Goal: Use online tool/utility: Use online tool/utility

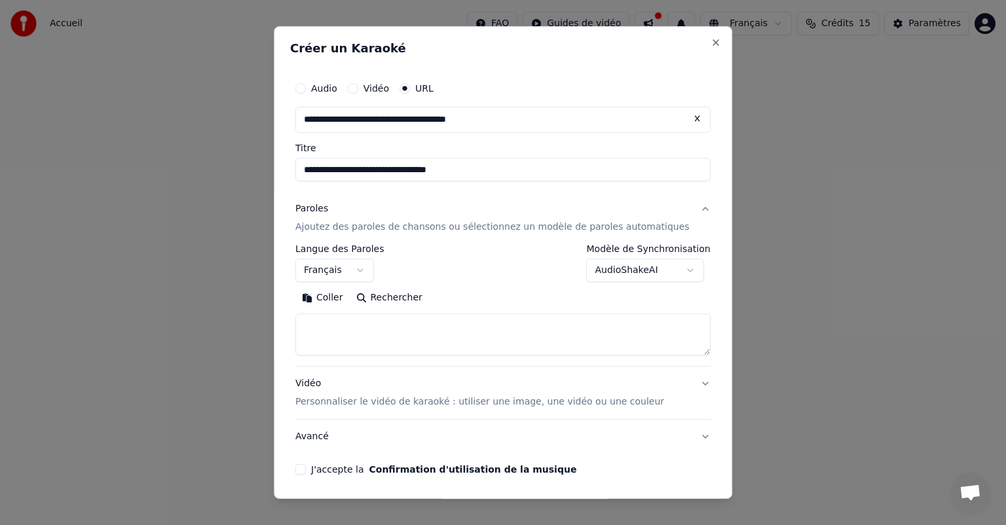
select select "**"
click at [337, 300] on button "Coller" at bounding box center [322, 297] width 54 height 21
drag, startPoint x: 424, startPoint y: 333, endPoint x: 316, endPoint y: 327, distance: 108.8
click at [316, 327] on textarea at bounding box center [483, 335] width 376 height 42
drag, startPoint x: 557, startPoint y: 342, endPoint x: 532, endPoint y: 274, distance: 72.9
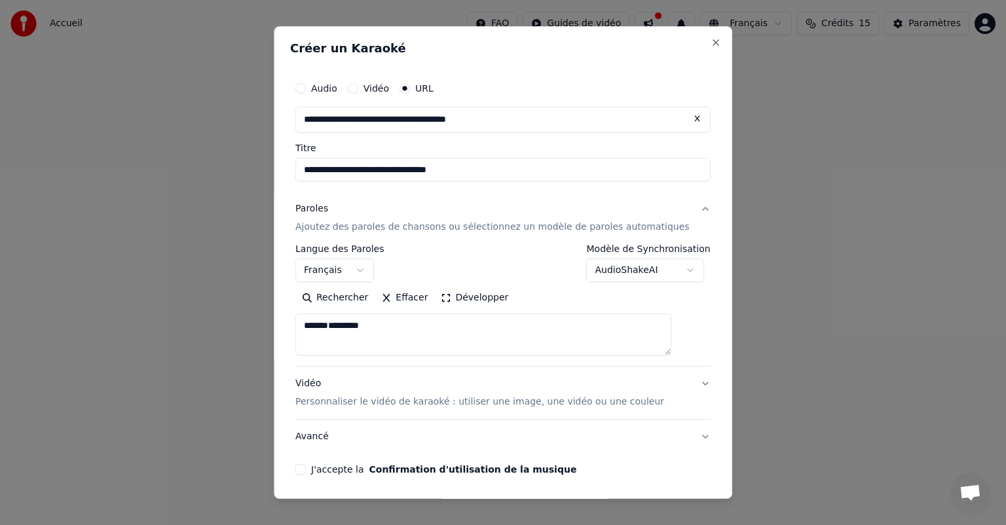
click at [532, 274] on div "**********" at bounding box center [502, 299] width 415 height 111
click at [491, 348] on textarea at bounding box center [483, 335] width 376 height 42
drag, startPoint x: 364, startPoint y: 341, endPoint x: 305, endPoint y: 307, distance: 67.7
click at [305, 307] on div "**********" at bounding box center [503, 275] width 426 height 410
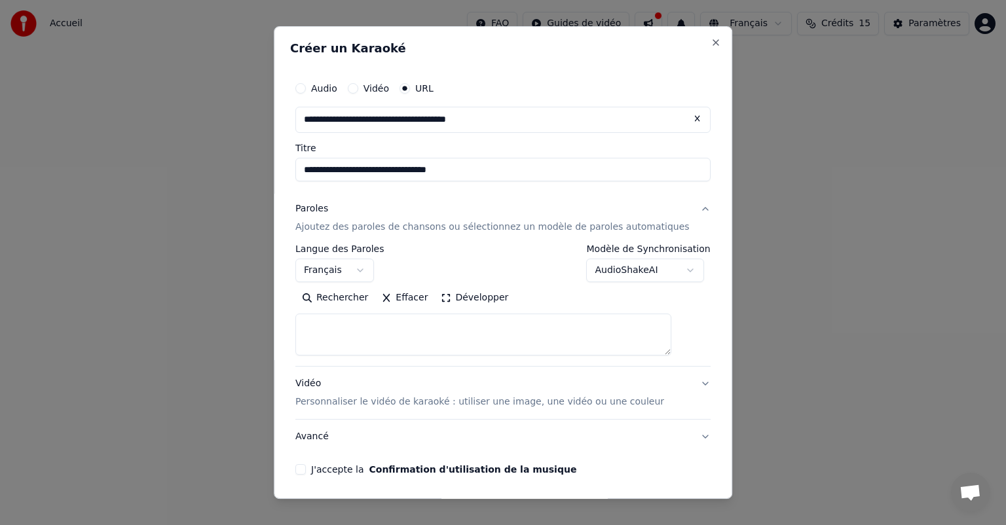
drag, startPoint x: 376, startPoint y: 325, endPoint x: 318, endPoint y: 354, distance: 64.7
click at [318, 354] on textarea at bounding box center [483, 335] width 376 height 42
click at [327, 330] on textarea at bounding box center [483, 335] width 376 height 42
click at [320, 330] on textarea at bounding box center [483, 335] width 376 height 42
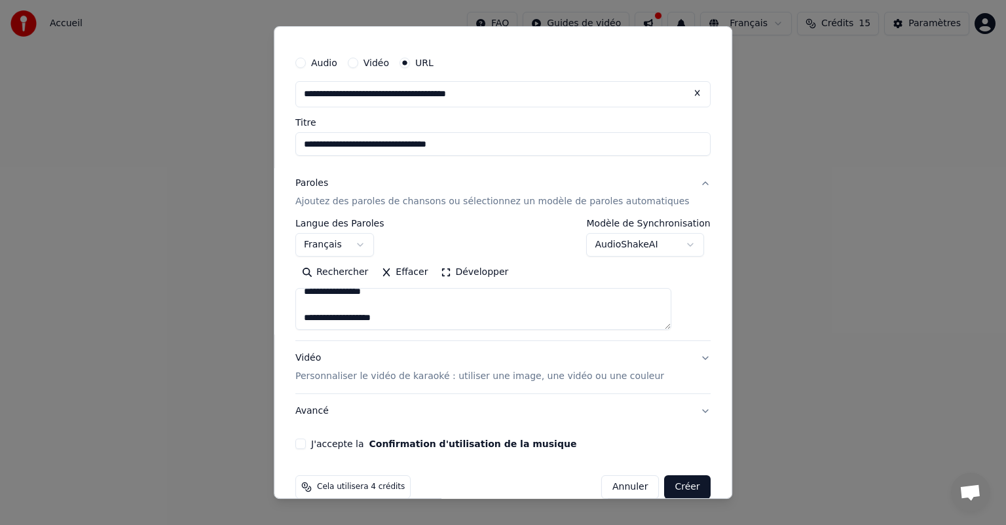
scroll to position [340, 0]
click at [360, 315] on textarea at bounding box center [483, 309] width 376 height 42
click at [357, 318] on textarea at bounding box center [483, 309] width 376 height 42
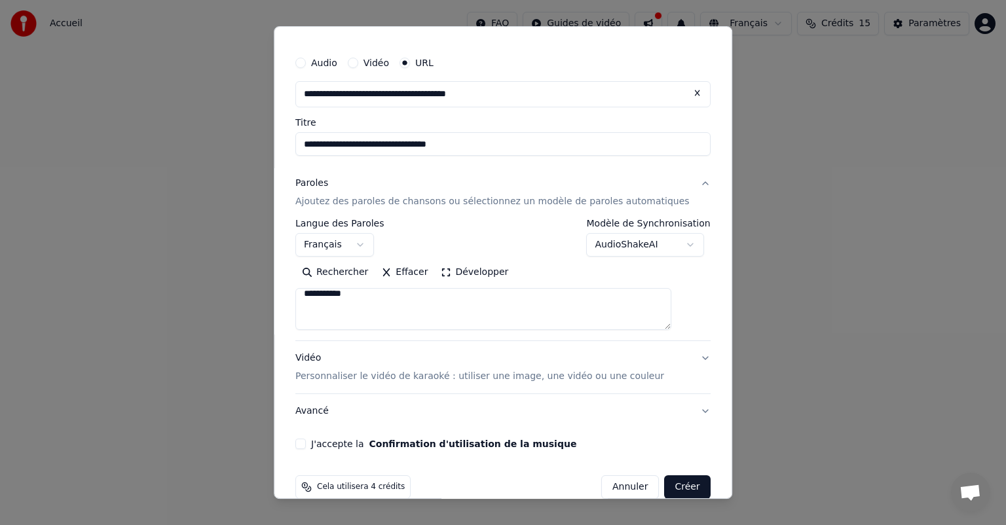
click at [369, 304] on textarea at bounding box center [483, 309] width 376 height 42
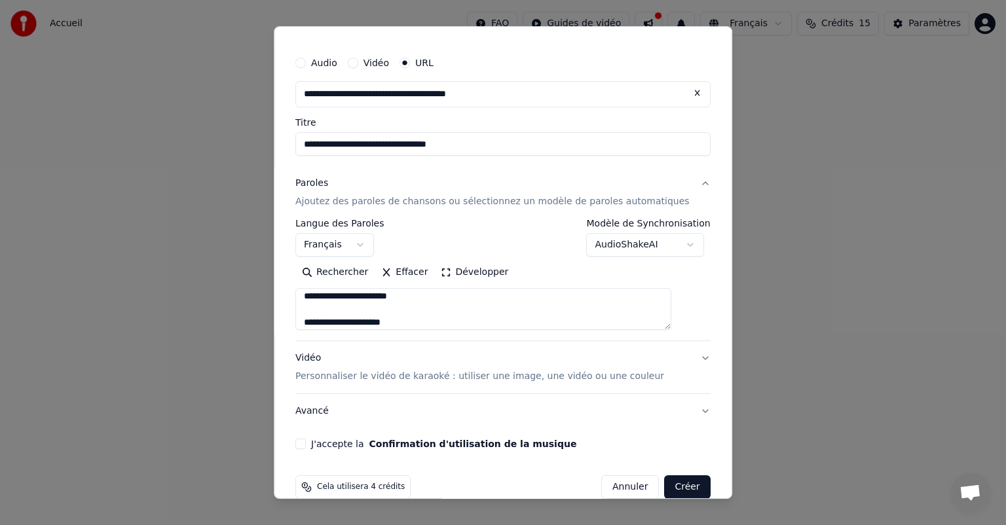
drag, startPoint x: 386, startPoint y: 304, endPoint x: 411, endPoint y: 299, distance: 25.4
click at [411, 297] on textarea at bounding box center [483, 309] width 376 height 42
click at [403, 318] on textarea at bounding box center [483, 309] width 376 height 42
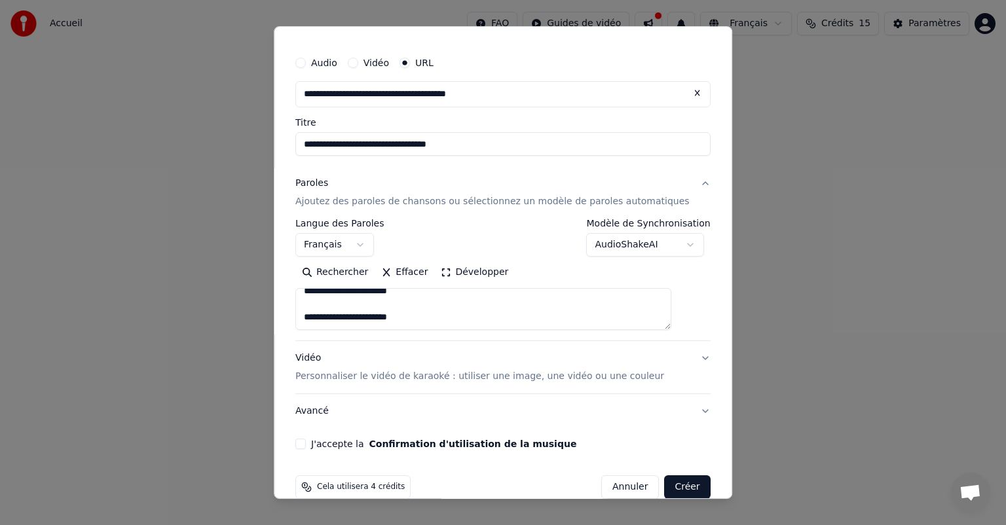
click at [365, 264] on button "Rechercher" at bounding box center [334, 272] width 79 height 21
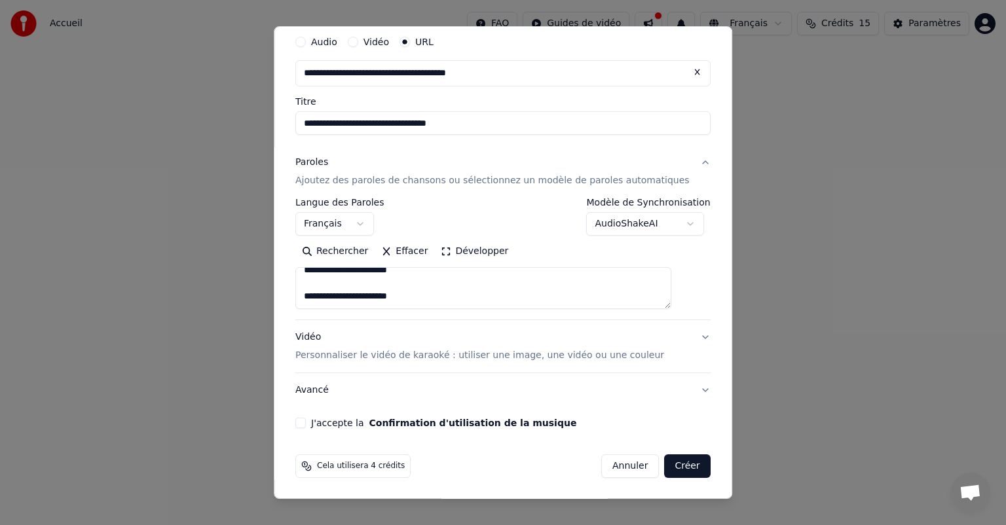
click at [346, 275] on textarea at bounding box center [483, 288] width 376 height 42
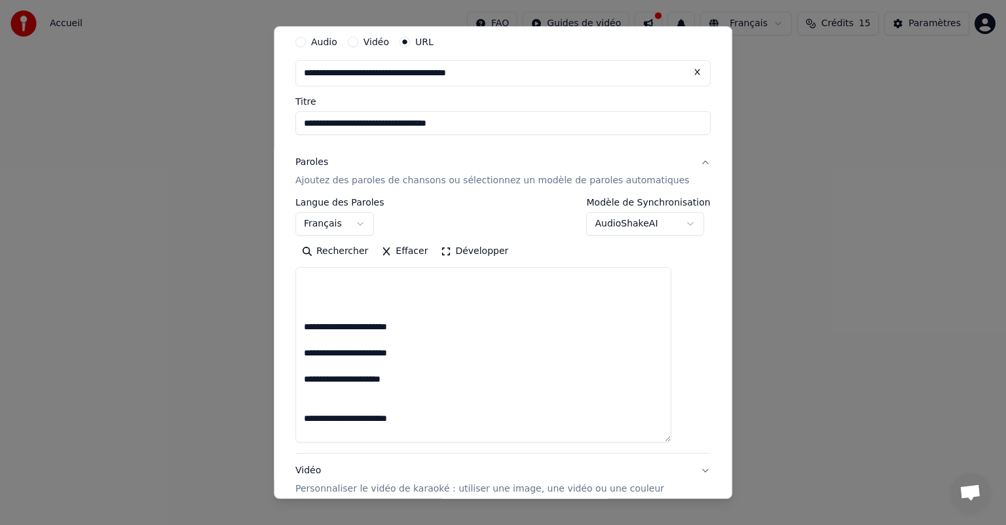
drag, startPoint x: 681, startPoint y: 306, endPoint x: 684, endPoint y: 440, distance: 134.3
click at [671, 440] on textarea at bounding box center [483, 354] width 376 height 175
click at [369, 319] on textarea at bounding box center [483, 355] width 376 height 176
click at [367, 296] on textarea at bounding box center [483, 355] width 376 height 176
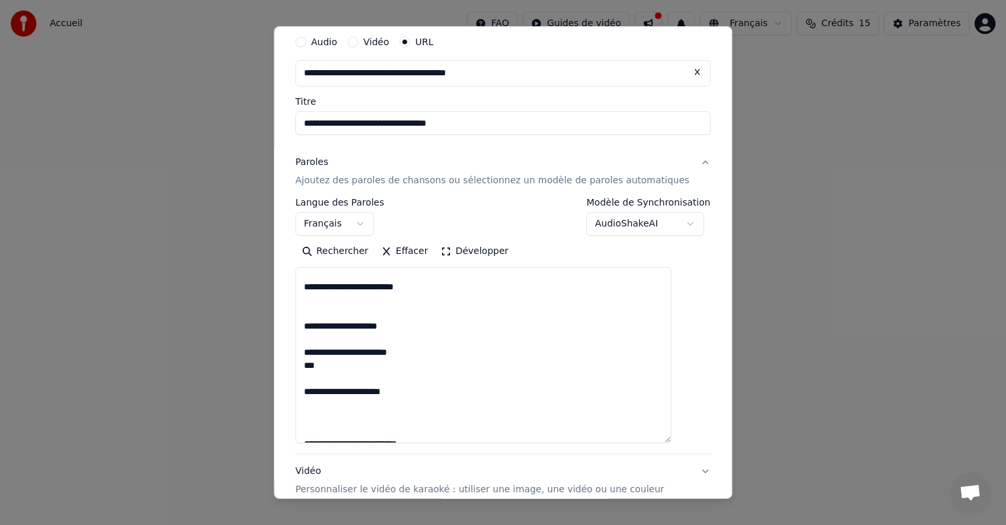
scroll to position [2295, 0]
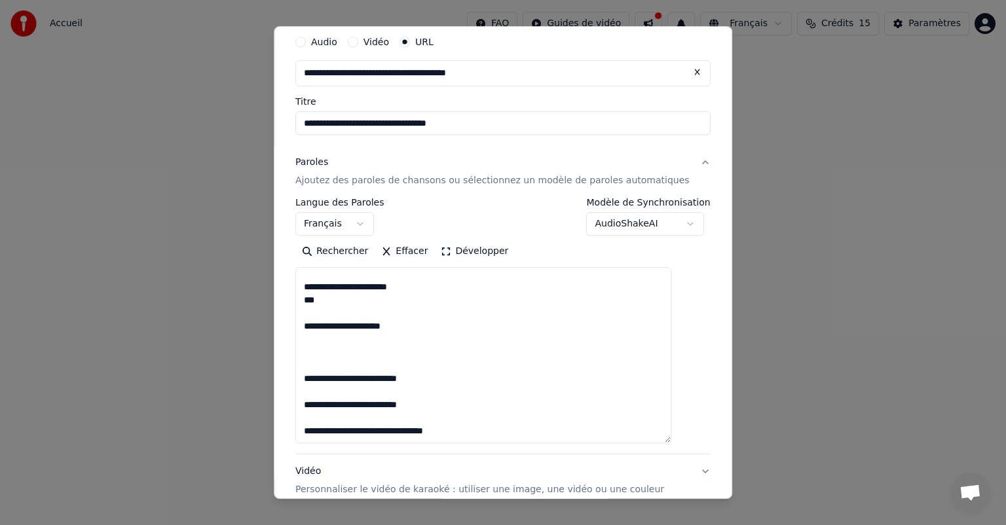
click at [329, 314] on textarea at bounding box center [483, 355] width 376 height 176
click at [403, 273] on textarea at bounding box center [483, 355] width 376 height 176
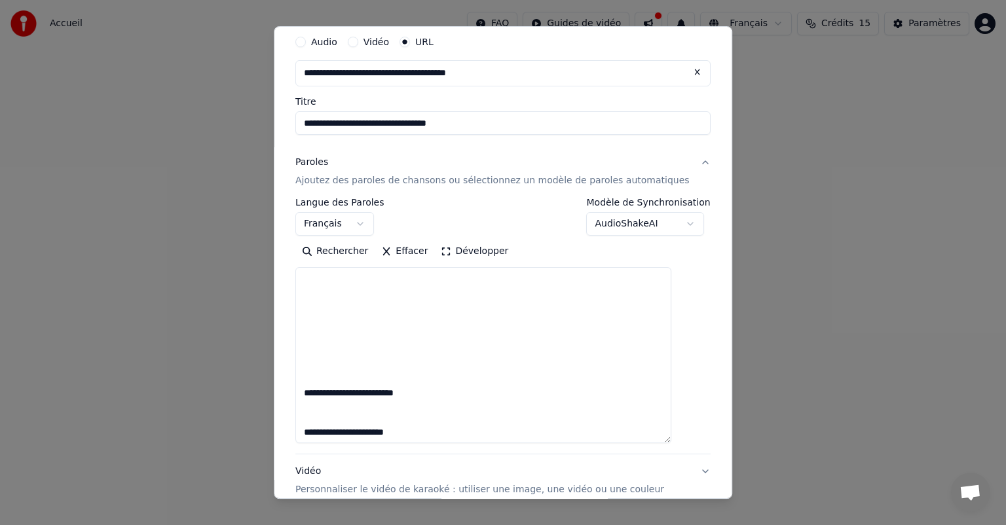
scroll to position [2164, 0]
drag, startPoint x: 424, startPoint y: 367, endPoint x: 318, endPoint y: 367, distance: 106.1
click at [318, 367] on textarea at bounding box center [483, 355] width 376 height 176
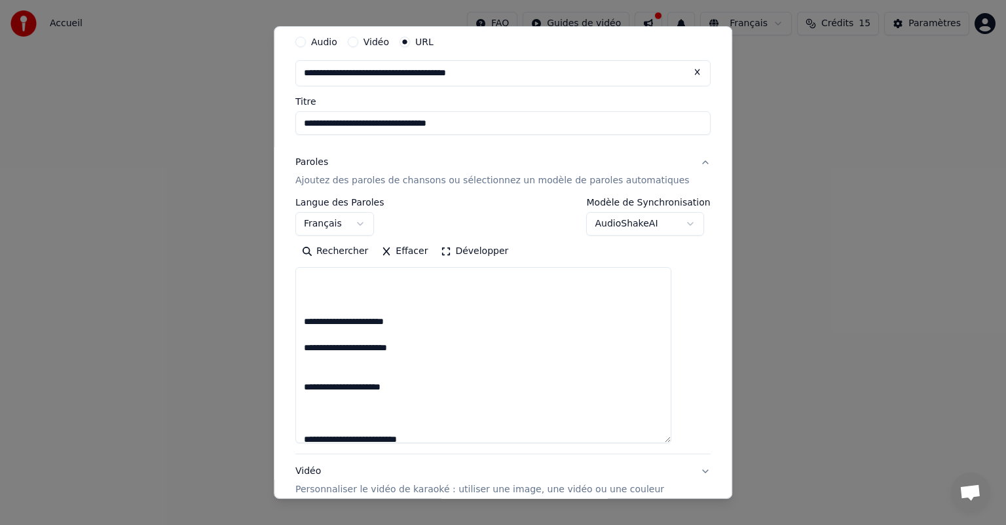
scroll to position [2229, 0]
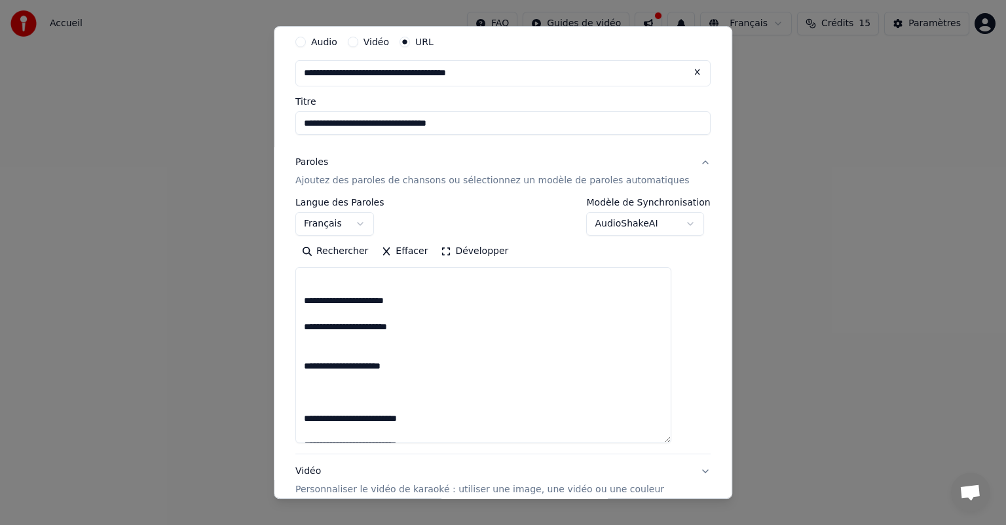
click at [337, 302] on textarea at bounding box center [483, 355] width 376 height 176
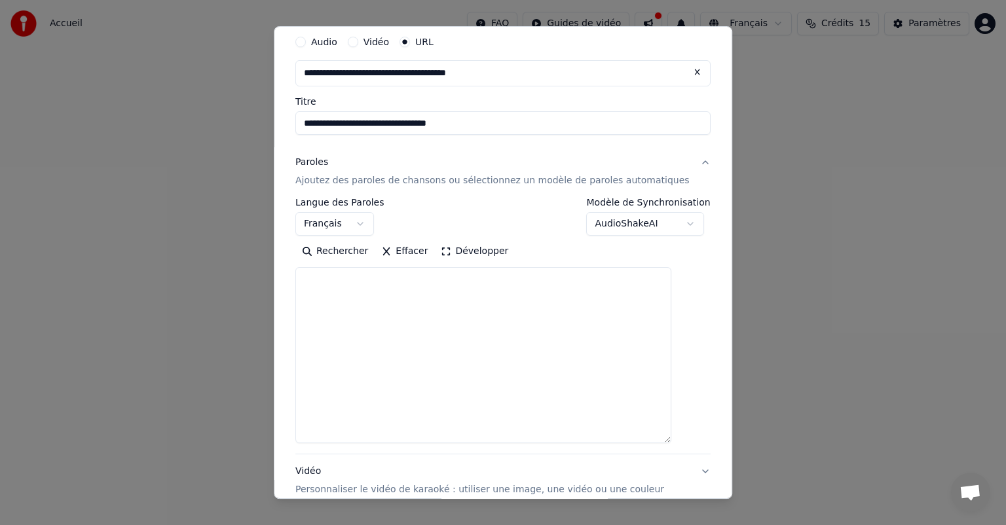
scroll to position [1771, 0]
click at [351, 345] on textarea at bounding box center [483, 355] width 376 height 176
click at [350, 375] on textarea at bounding box center [483, 355] width 376 height 176
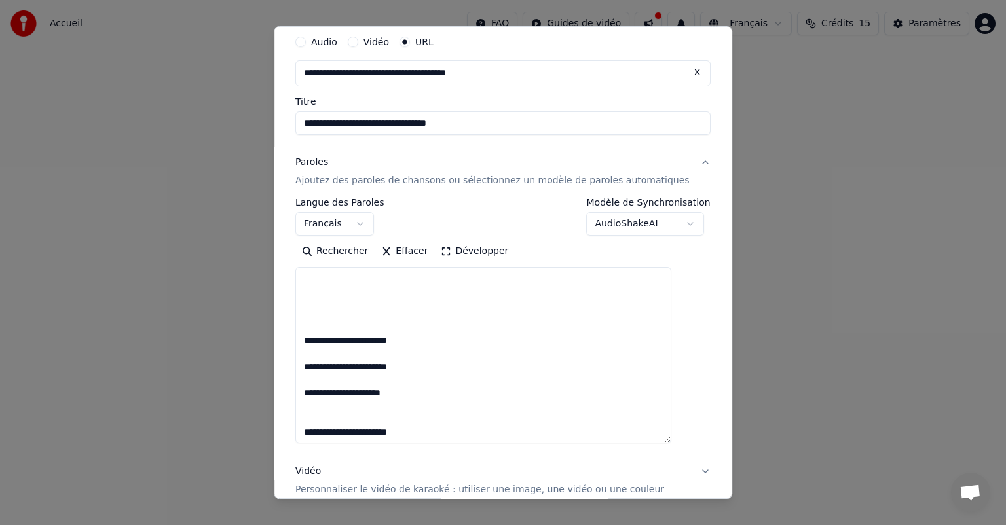
click at [371, 307] on textarea at bounding box center [483, 355] width 376 height 176
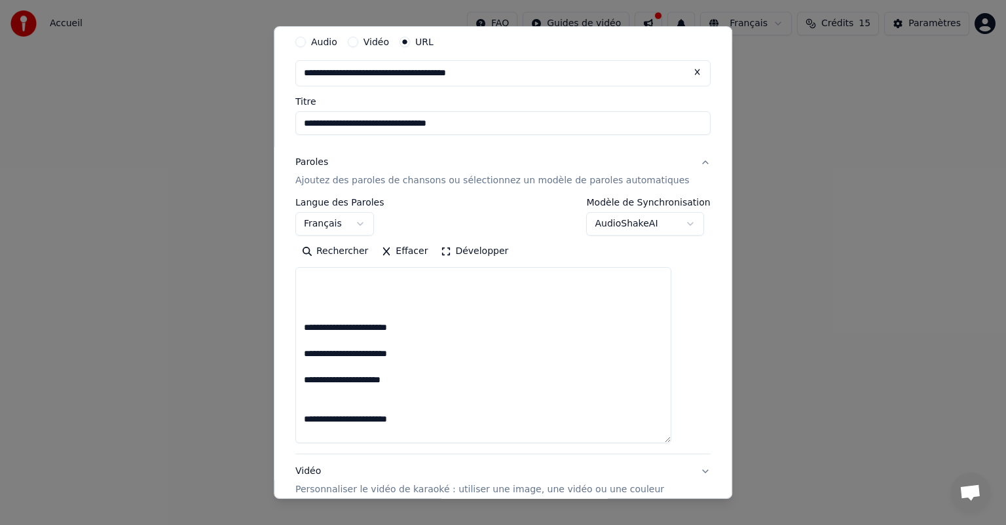
type textarea "**********"
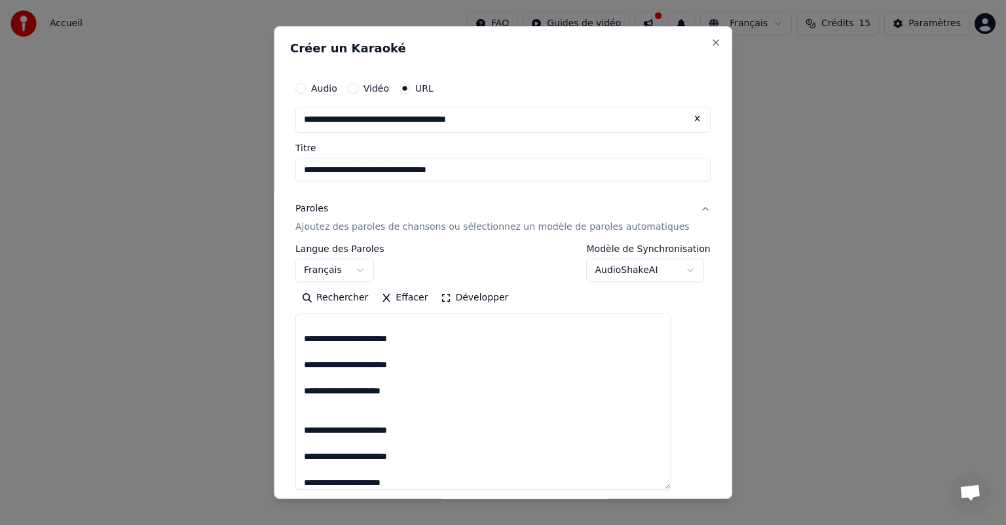
scroll to position [1964, 0]
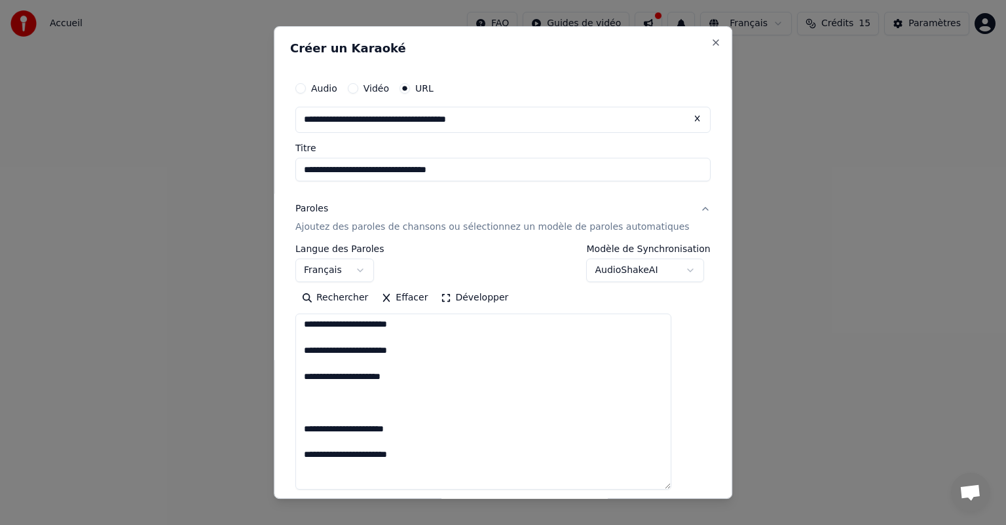
drag, startPoint x: 318, startPoint y: 373, endPoint x: 401, endPoint y: 396, distance: 86.7
click at [401, 396] on textarea at bounding box center [483, 402] width 376 height 176
click at [375, 381] on textarea at bounding box center [483, 402] width 376 height 176
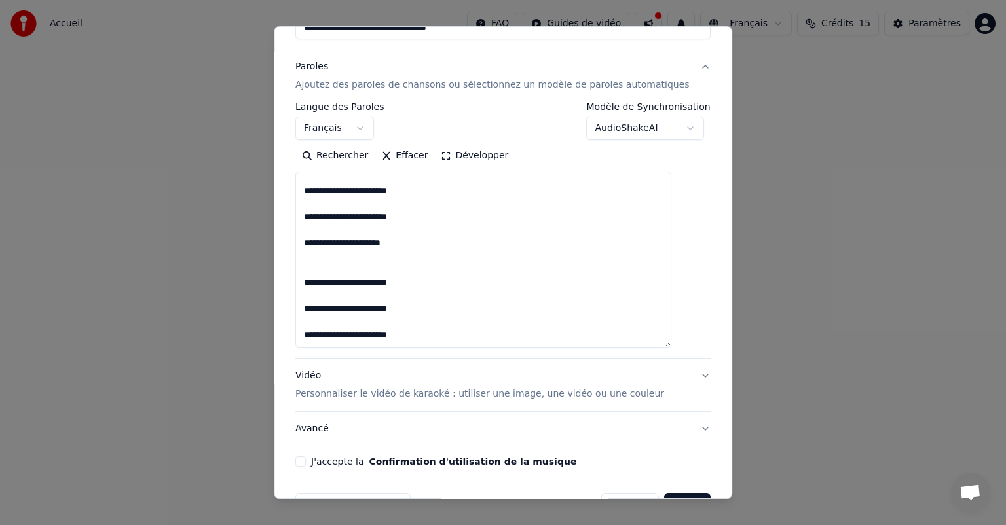
scroll to position [181, 0]
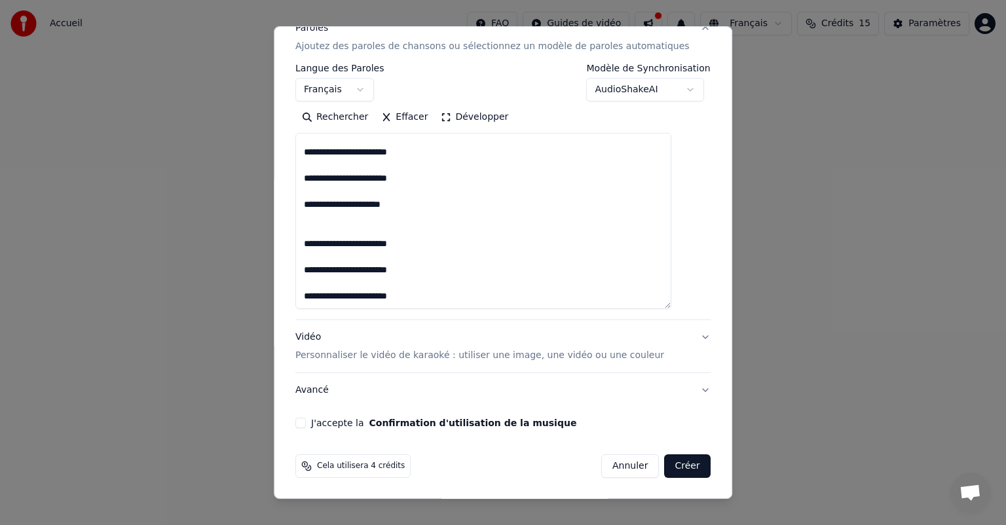
drag, startPoint x: 314, startPoint y: 336, endPoint x: 657, endPoint y: 293, distance: 345.8
click at [657, 293] on textarea at bounding box center [483, 221] width 376 height 176
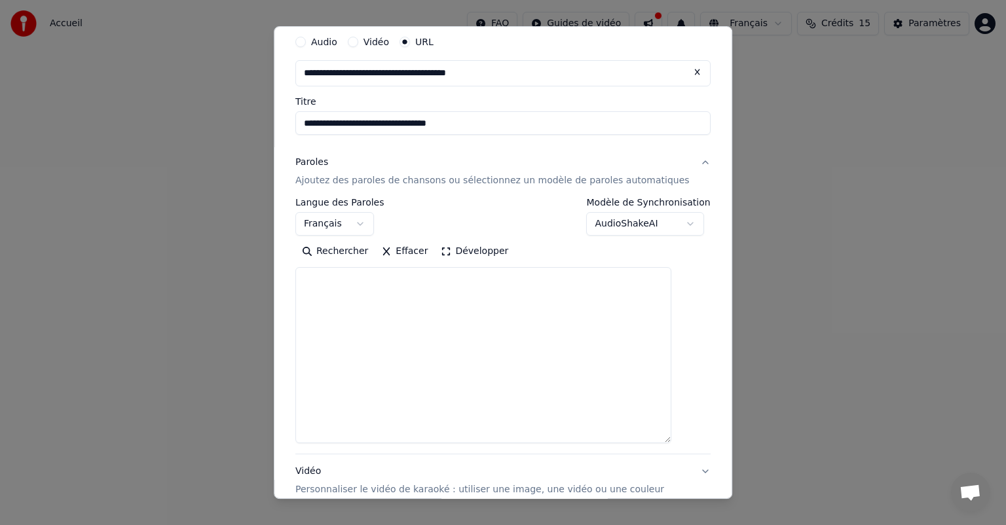
scroll to position [0, 0]
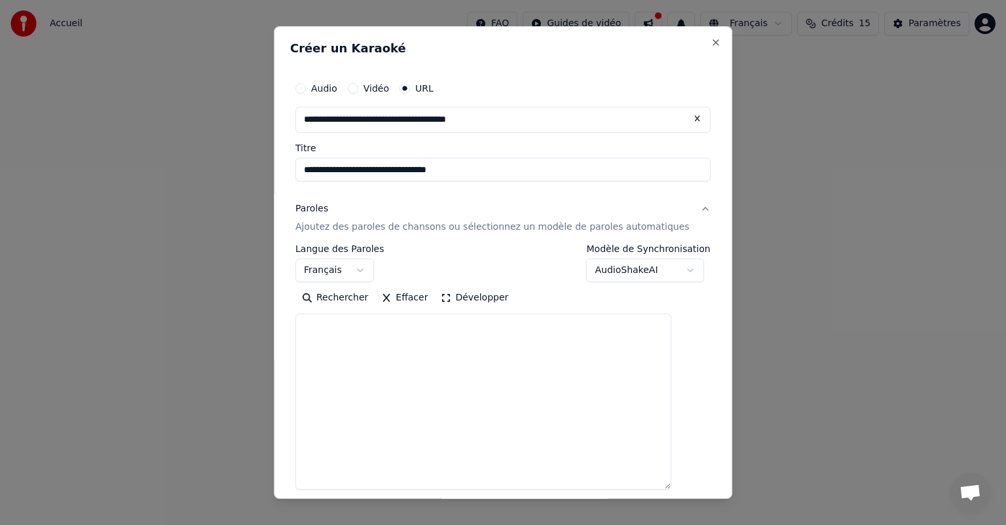
click at [325, 399] on textarea at bounding box center [483, 402] width 376 height 176
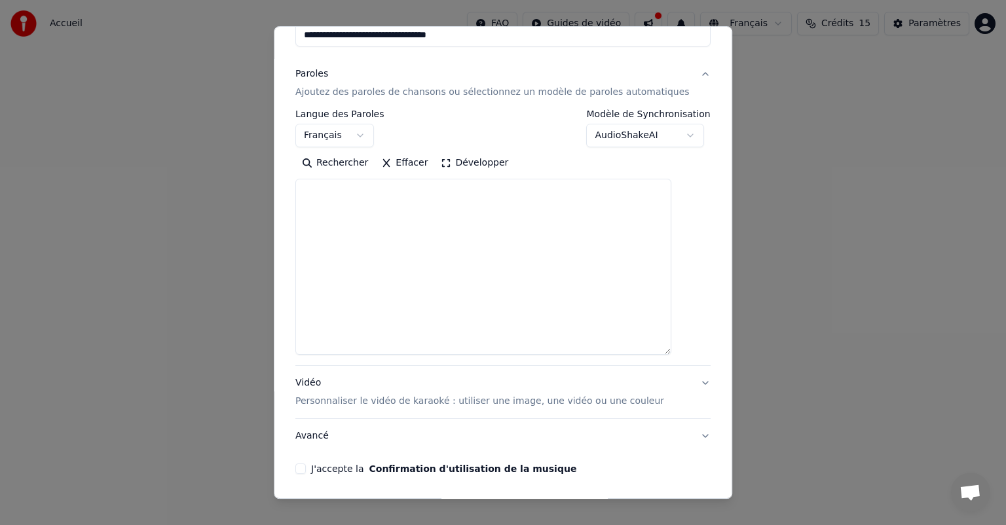
scroll to position [181, 0]
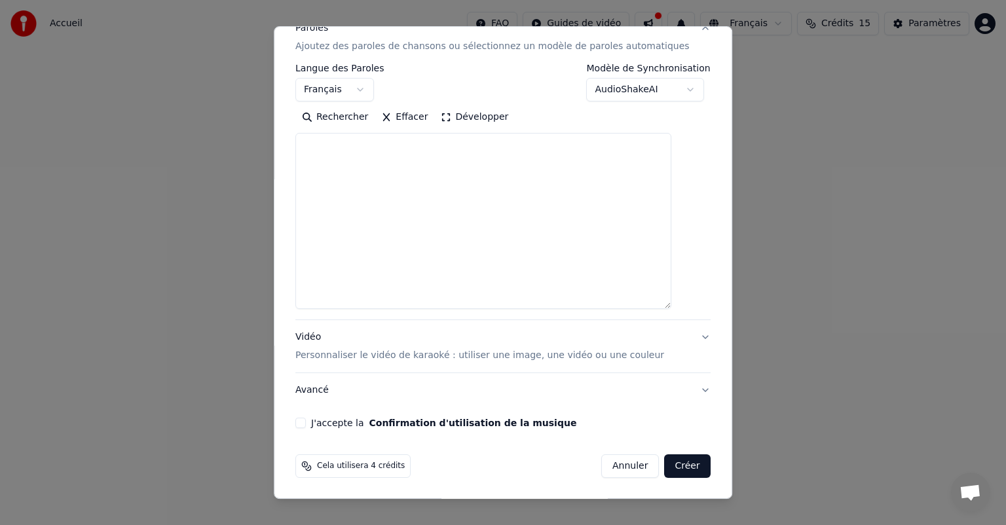
click at [418, 115] on button "Effacer" at bounding box center [405, 117] width 60 height 21
click at [346, 118] on button "Coller" at bounding box center [322, 117] width 54 height 21
drag, startPoint x: 375, startPoint y: 251, endPoint x: 346, endPoint y: 248, distance: 28.3
click at [346, 249] on textarea at bounding box center [483, 221] width 376 height 176
drag, startPoint x: 326, startPoint y: 189, endPoint x: 330, endPoint y: 180, distance: 9.4
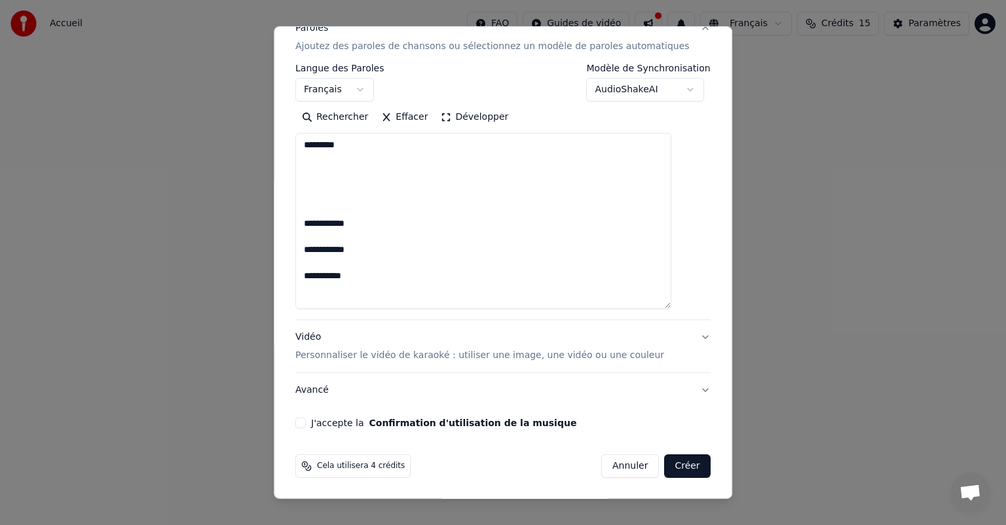
click at [327, 184] on textarea at bounding box center [483, 221] width 376 height 176
click at [358, 161] on textarea at bounding box center [483, 221] width 376 height 176
click at [371, 204] on textarea at bounding box center [483, 221] width 376 height 176
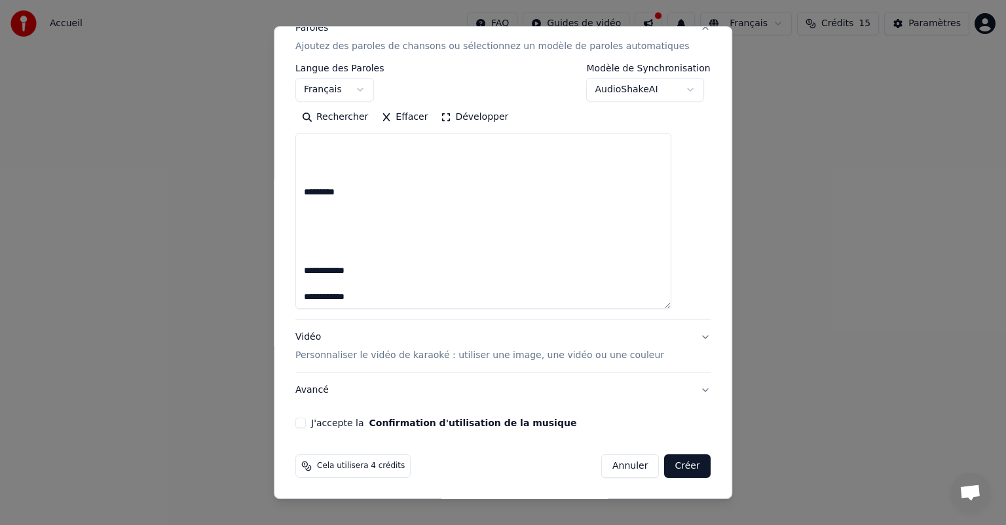
click at [371, 219] on textarea at bounding box center [483, 221] width 376 height 176
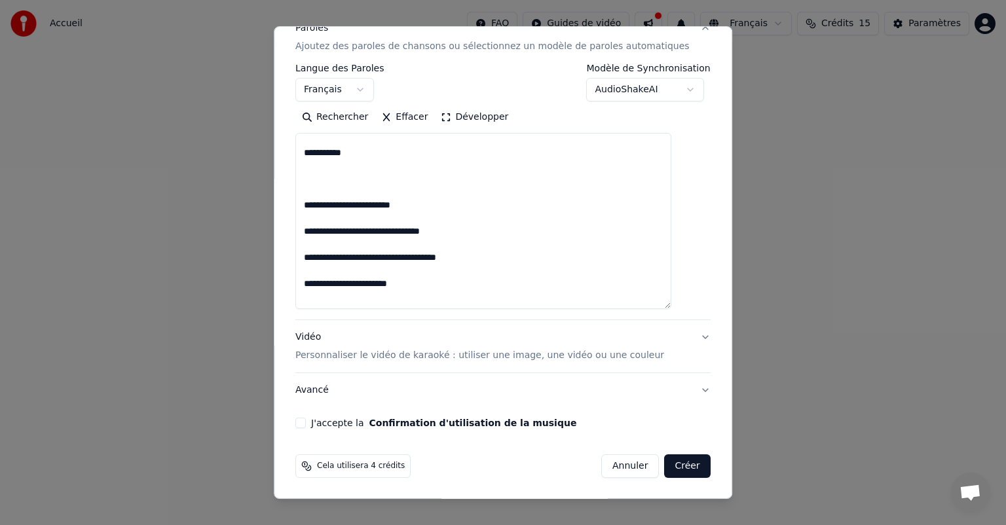
click at [379, 181] on textarea at bounding box center [483, 221] width 376 height 176
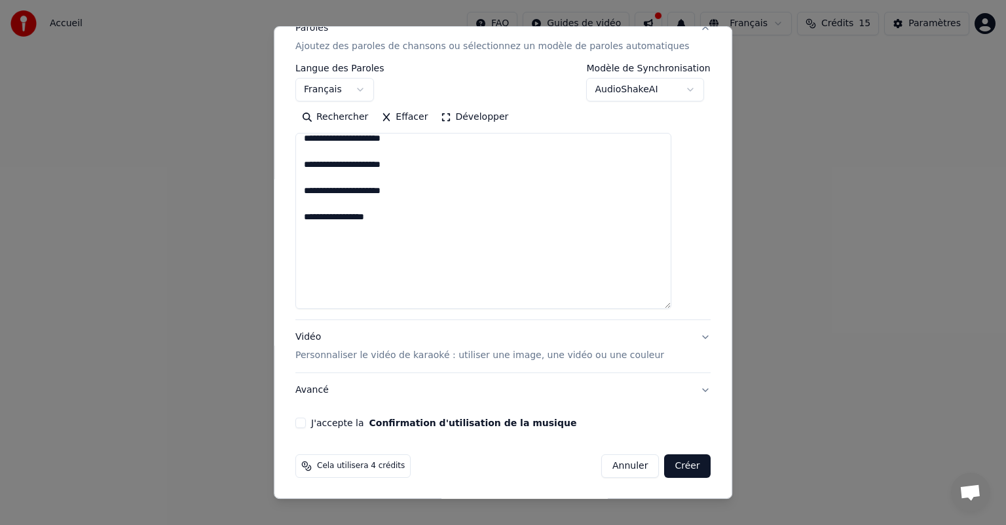
scroll to position [2598, 0]
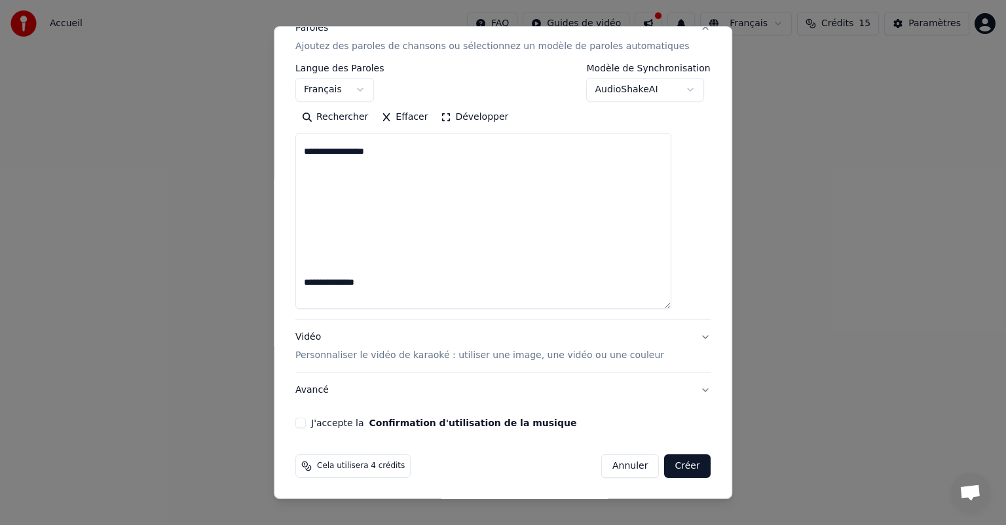
type textarea "**********"
click at [406, 117] on button "Effacer" at bounding box center [405, 117] width 60 height 21
